Goal: Task Accomplishment & Management: Manage account settings

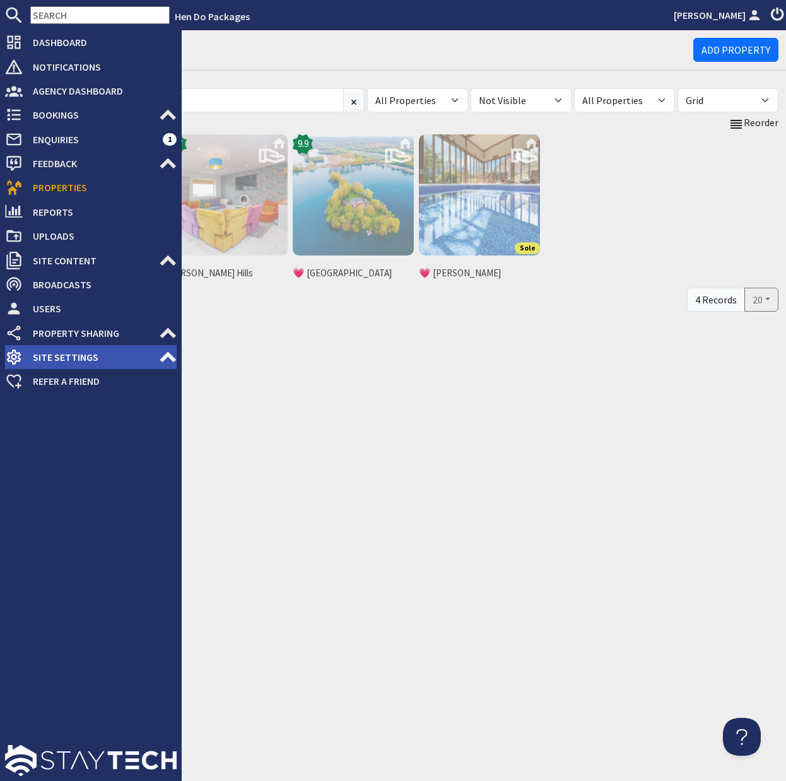
click at [52, 356] on span "Site Settings" at bounding box center [91, 357] width 136 height 20
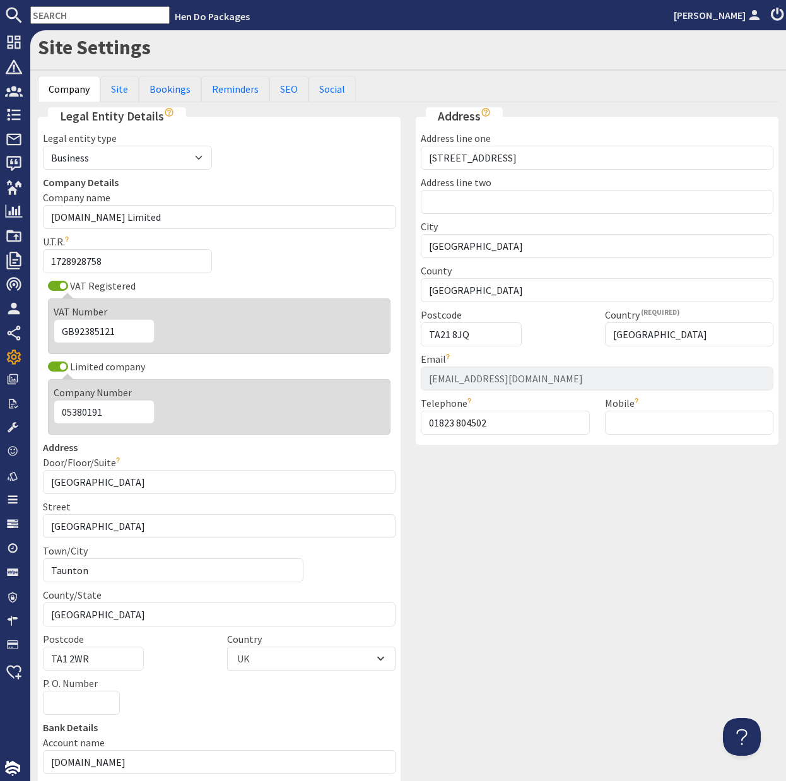
click at [416, 517] on div "Address Address line [GEOGRAPHIC_DATA][STREET_ADDRESS] Address line [GEOGRAPHIC…" at bounding box center [597, 621] width 378 height 1029
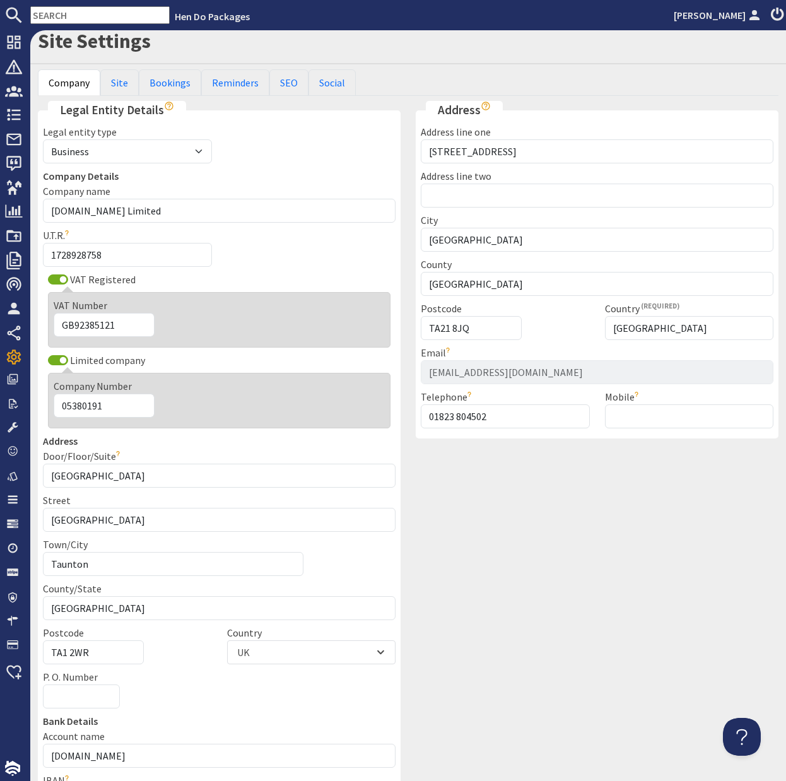
scroll to position [8, 0]
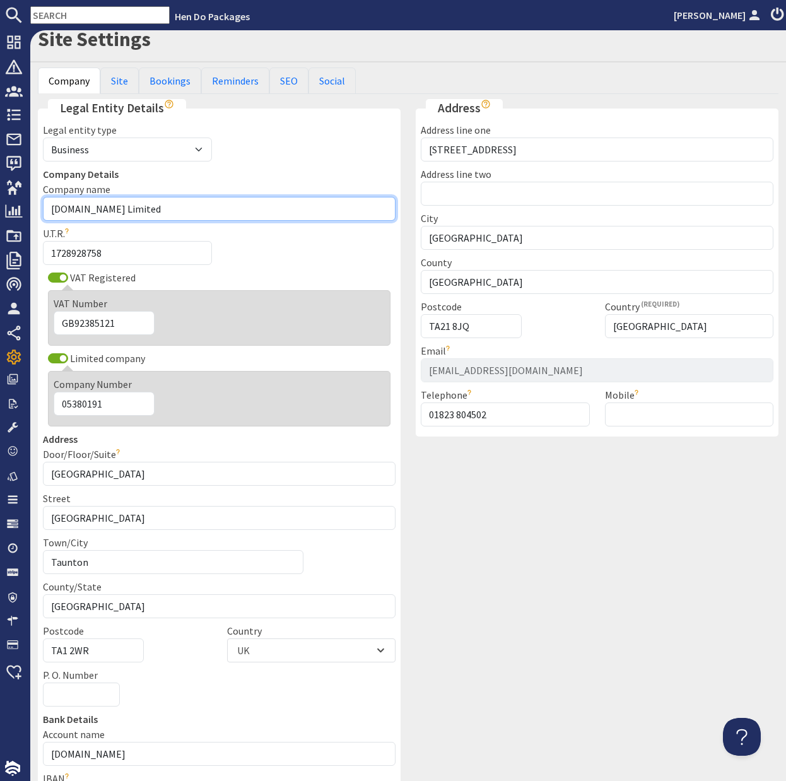
click at [112, 209] on input "[DOMAIN_NAME] Limited" at bounding box center [219, 209] width 353 height 24
type input "Sleeps12 Limited"
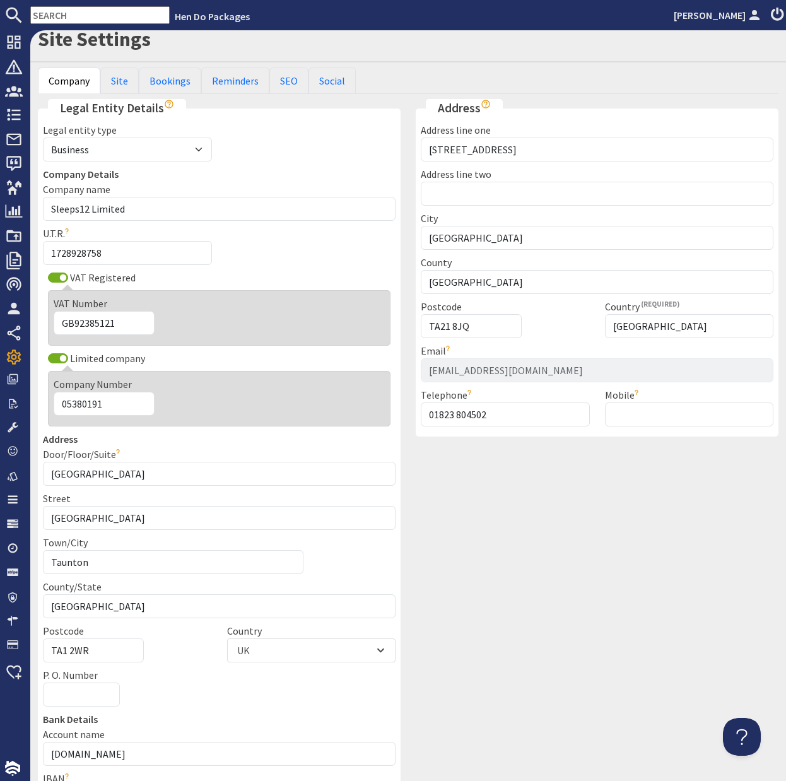
click at [453, 567] on div "Address Address line [GEOGRAPHIC_DATA][STREET_ADDRESS] Address line [GEOGRAPHIC…" at bounding box center [597, 613] width 378 height 1029
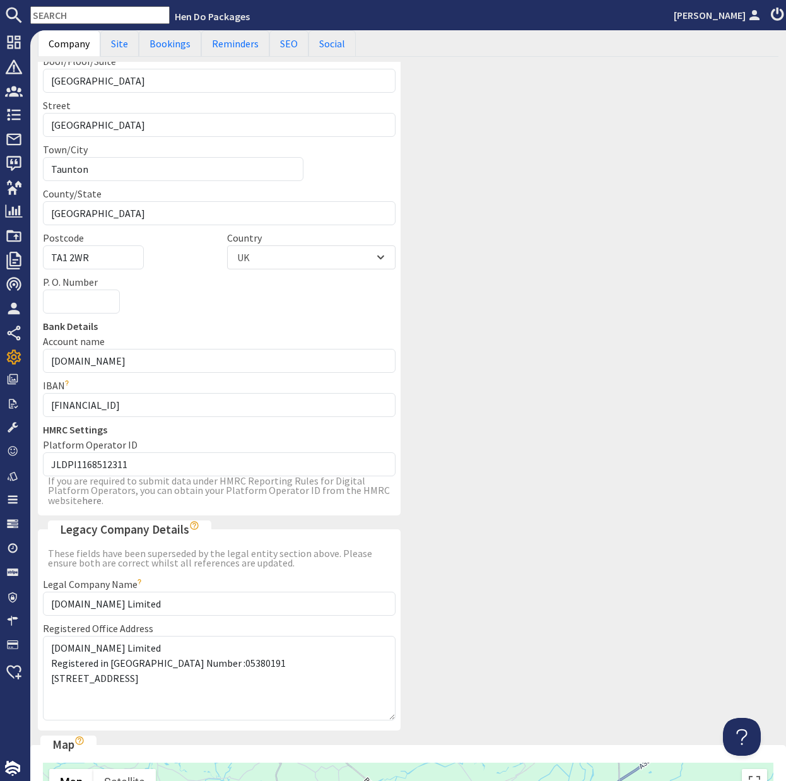
scroll to position [403, 0]
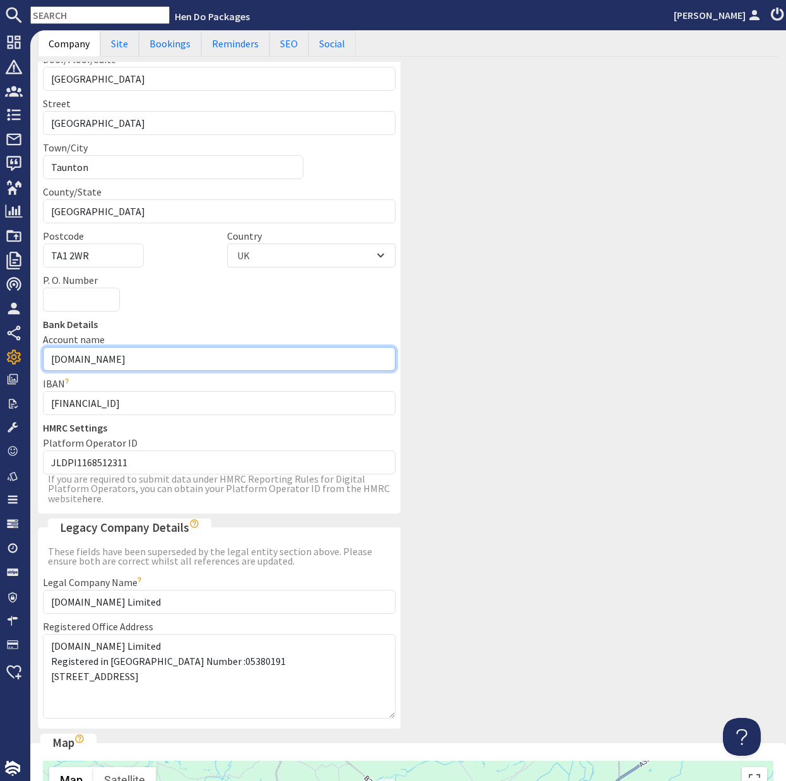
click at [115, 360] on input "[DOMAIN_NAME]" at bounding box center [219, 359] width 353 height 24
type input "Sleeps12"
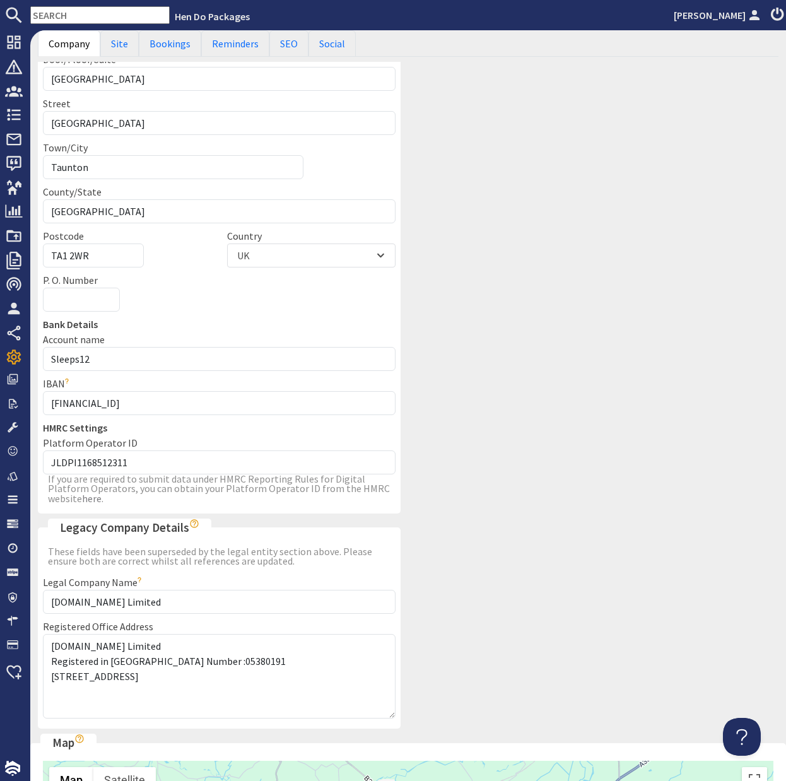
click at [525, 619] on div "Address Address line [GEOGRAPHIC_DATA][STREET_ADDRESS] Address line [GEOGRAPHIC…" at bounding box center [597, 218] width 378 height 1029
click at [112, 592] on input "[DOMAIN_NAME] Limited" at bounding box center [219, 602] width 353 height 24
type input "Sleeps12 Limited"
click at [491, 591] on div "Address Address line [GEOGRAPHIC_DATA][STREET_ADDRESS] Address line [GEOGRAPHIC…" at bounding box center [597, 218] width 378 height 1029
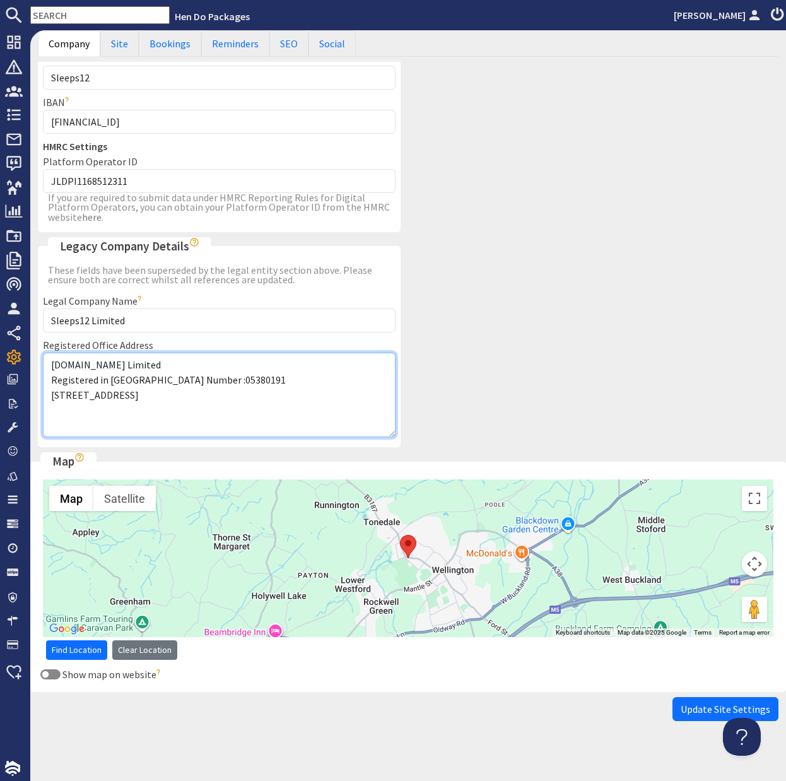
click at [113, 356] on textarea "[DOMAIN_NAME] Limited Registered in [GEOGRAPHIC_DATA] Number :05380191 [STREET_…" at bounding box center [219, 395] width 353 height 85
type textarea "Sleeps12 Limited Registered in [GEOGRAPHIC_DATA] Number :05380191 [STREET_ADDRE…"
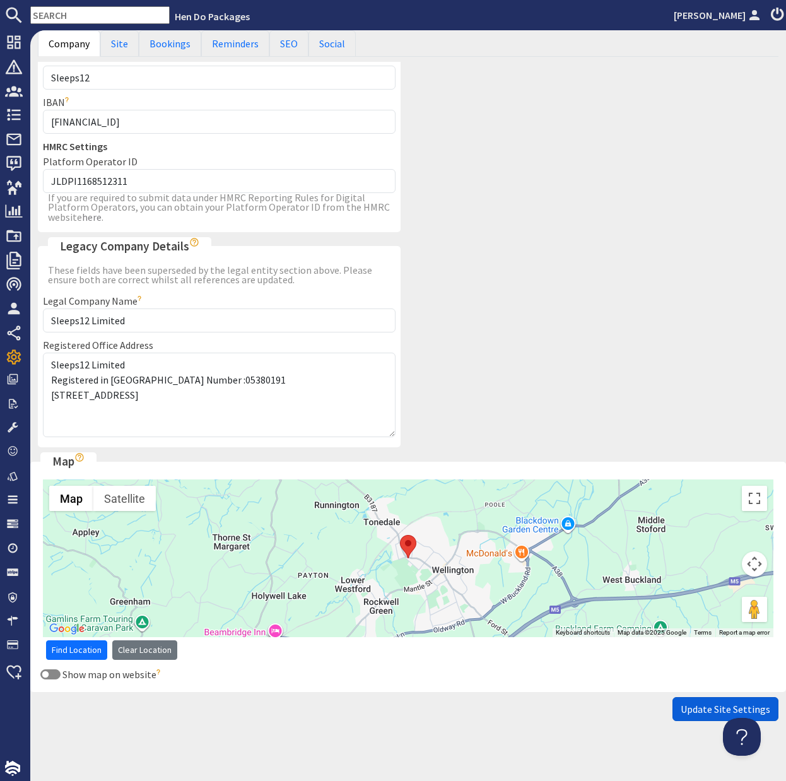
click at [715, 703] on span "Update Site Settings" at bounding box center [725, 709] width 90 height 13
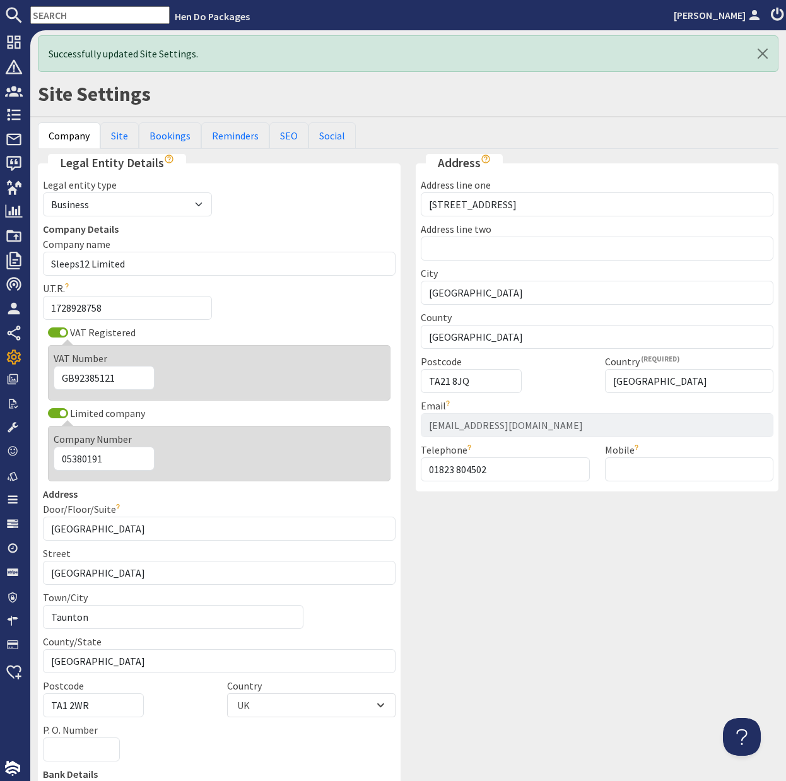
scroll to position [0, 0]
